Goal: Book appointment/travel/reservation

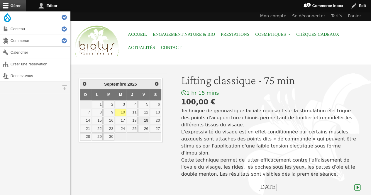
click at [147, 119] on link "19" at bounding box center [143, 121] width 11 height 8
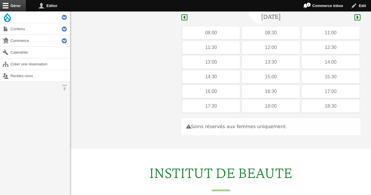
scroll to position [175, 0]
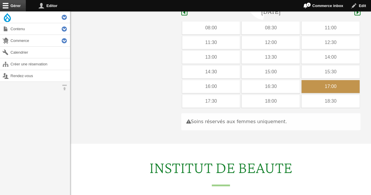
click at [316, 80] on div "17:00" at bounding box center [330, 86] width 58 height 13
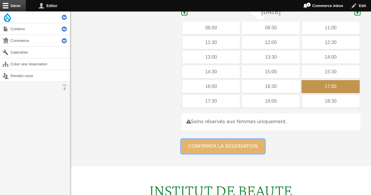
click at [235, 143] on button "Confirmer la réservation" at bounding box center [223, 146] width 84 height 14
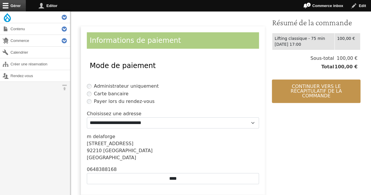
scroll to position [134, 0]
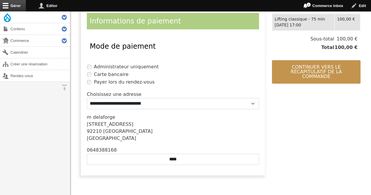
click at [174, 153] on div "0648388168" at bounding box center [173, 150] width 172 height 7
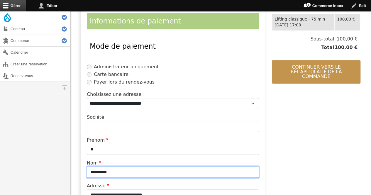
click at [150, 168] on input "*********" at bounding box center [173, 172] width 172 height 11
type input "*"
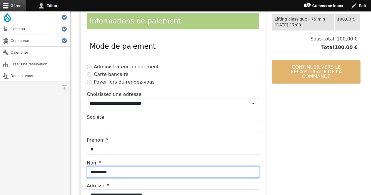
type input "*********"
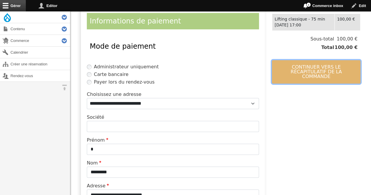
click at [330, 68] on button "Continuer vers le récapitulatif de la commande" at bounding box center [316, 71] width 89 height 23
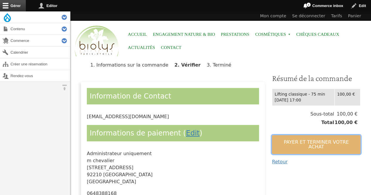
click at [304, 145] on button "Payer et terminer votre achat" at bounding box center [316, 144] width 89 height 19
